Goal: Task Accomplishment & Management: Use online tool/utility

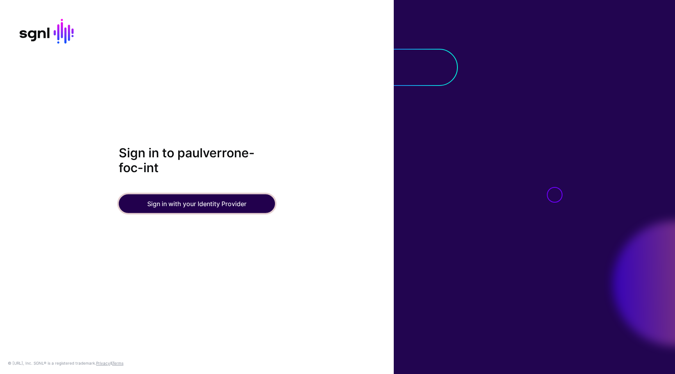
click at [227, 212] on button "Sign in with your Identity Provider" at bounding box center [197, 203] width 156 height 19
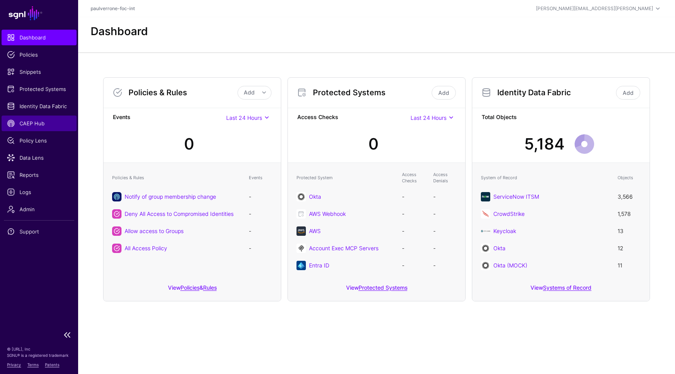
click at [38, 121] on span "CAEP Hub" at bounding box center [39, 124] width 64 height 8
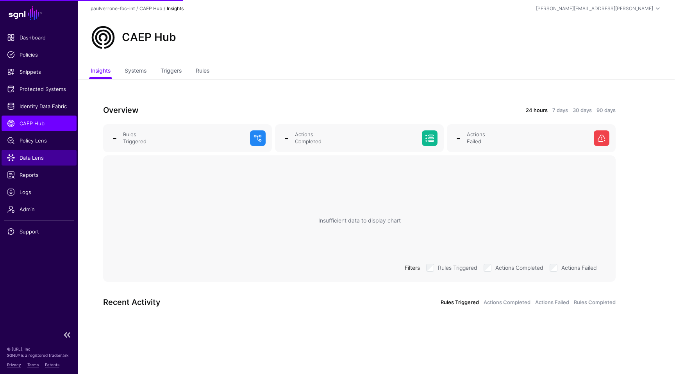
click at [32, 157] on span "Data Lens" at bounding box center [39, 158] width 64 height 8
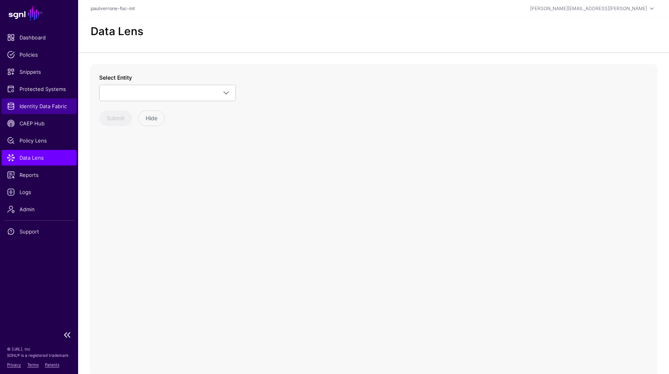
click at [37, 107] on span "Identity Data Fabric" at bounding box center [39, 106] width 64 height 8
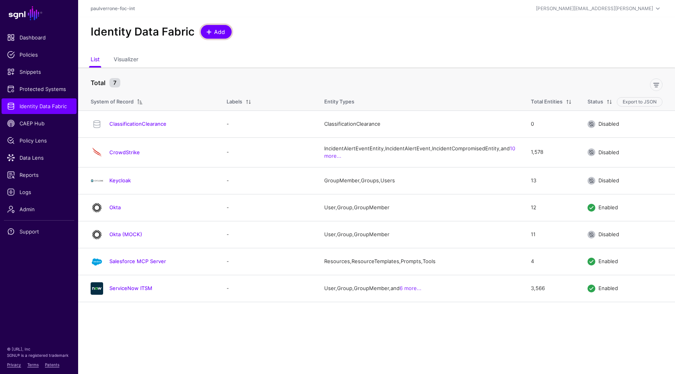
click at [219, 33] on span "Add" at bounding box center [219, 32] width 13 height 8
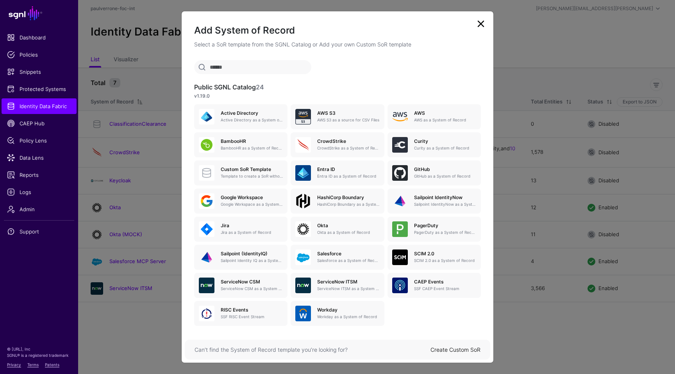
click at [260, 72] on input "text" at bounding box center [252, 67] width 117 height 14
click at [407, 292] on div "CAEP Events SSF CAEP Event Stream" at bounding box center [434, 286] width 84 height 16
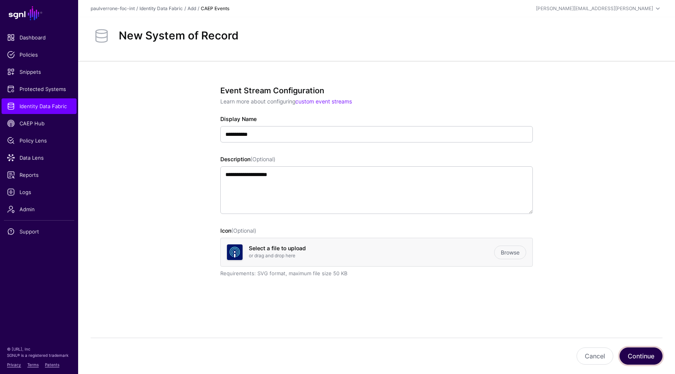
click at [647, 353] on button "Continue" at bounding box center [641, 356] width 43 height 17
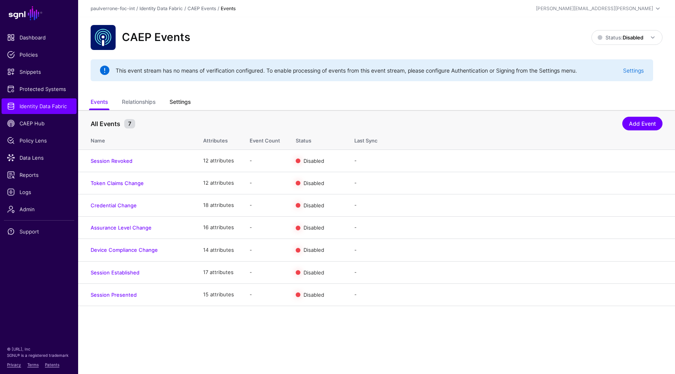
click at [191, 101] on link "Settings" at bounding box center [180, 102] width 21 height 15
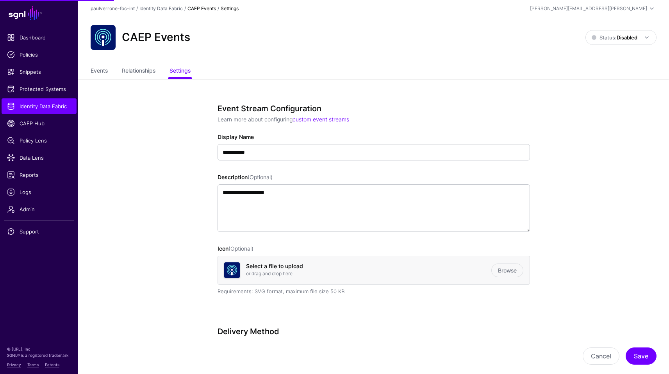
click at [113, 79] on ul "Events Relationships Settings" at bounding box center [374, 71] width 566 height 15
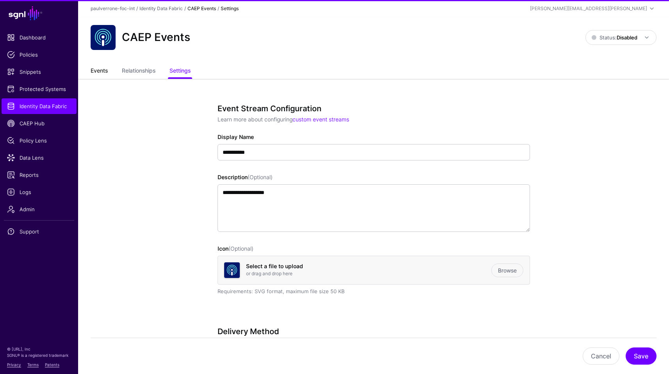
click at [99, 70] on link "Events" at bounding box center [99, 71] width 17 height 15
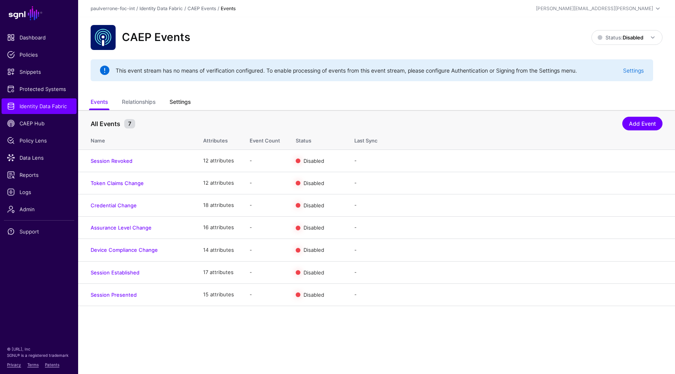
click at [190, 103] on link "Settings" at bounding box center [180, 102] width 21 height 15
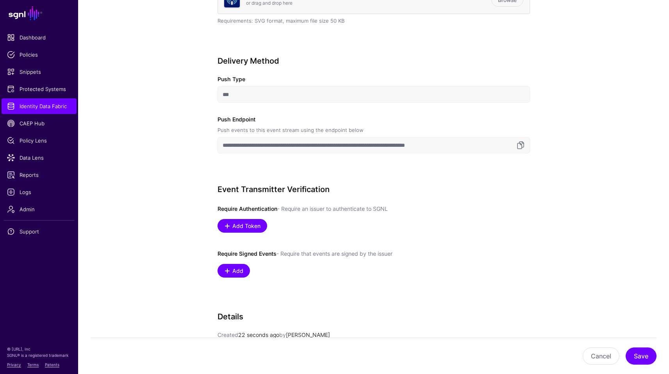
scroll to position [250, 0]
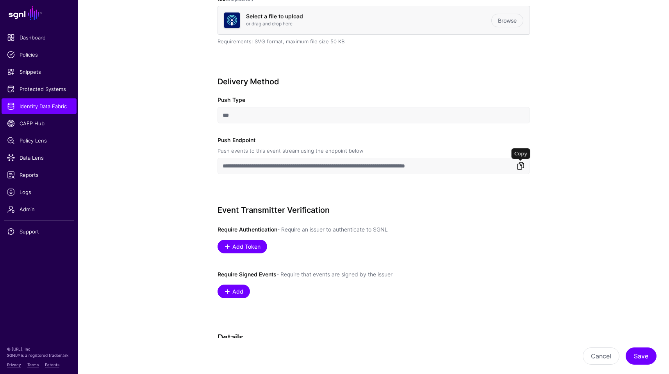
click at [518, 169] on link at bounding box center [520, 165] width 9 height 9
click at [614, 189] on app-datasources-details-form "**********" at bounding box center [373, 188] width 591 height 718
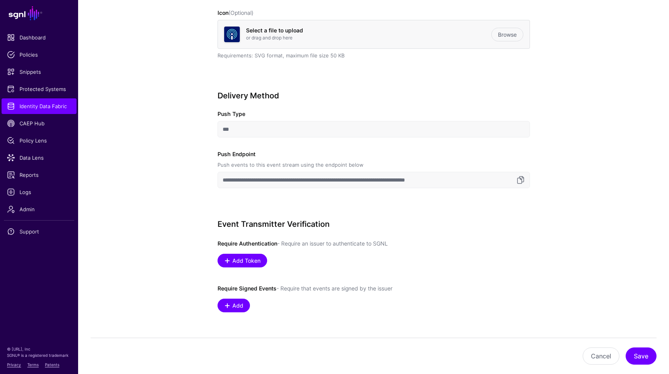
scroll to position [237, 0]
click at [521, 180] on link at bounding box center [520, 179] width 9 height 9
